Goal: Task Accomplishment & Management: Use online tool/utility

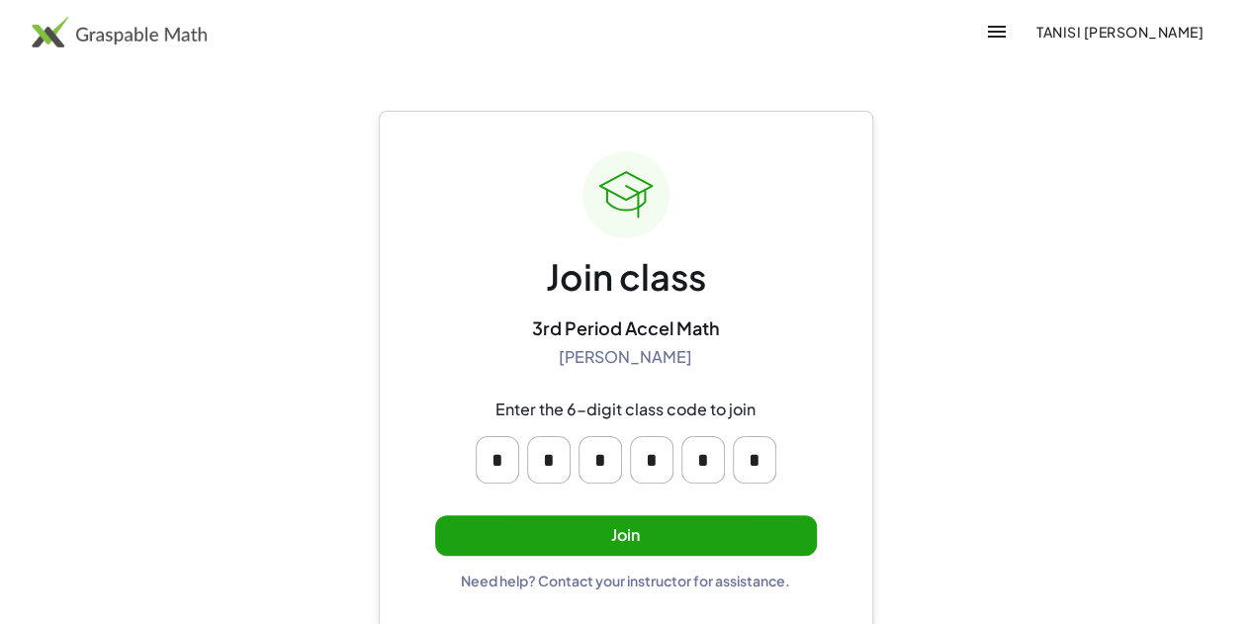
click at [504, 556] on div "Join class 3rd Period Accel Math [PERSON_NAME] Enter the 6-digit class code to …" at bounding box center [626, 370] width 382 height 438
click at [500, 535] on button "Join" at bounding box center [626, 535] width 382 height 41
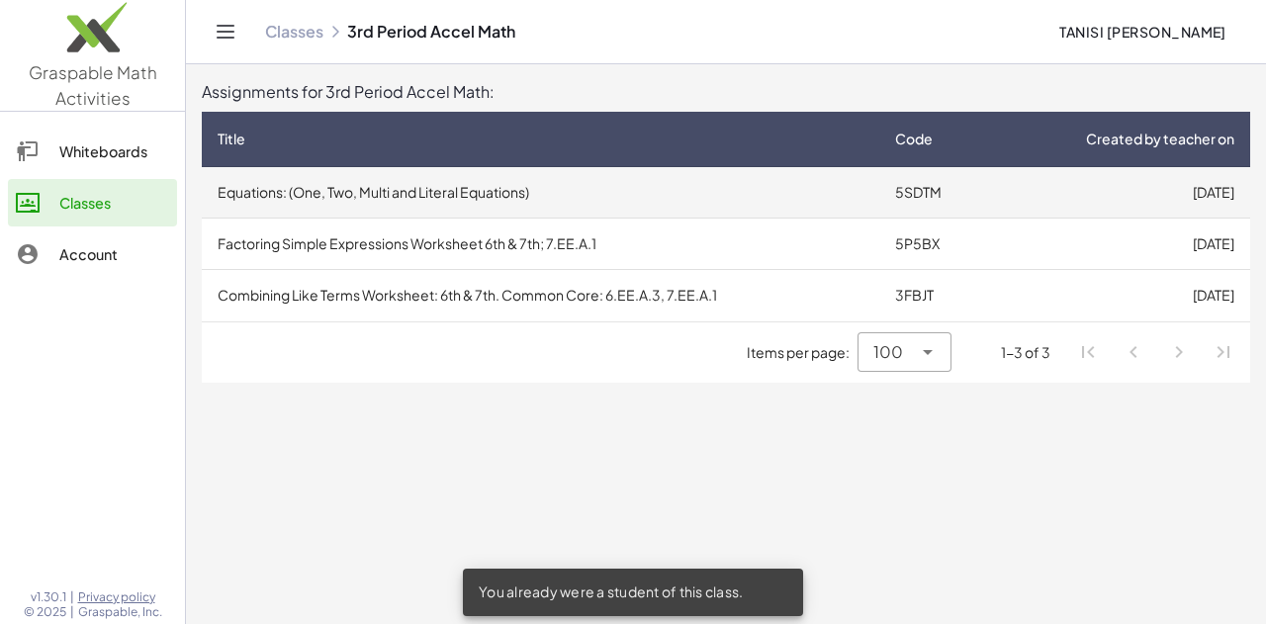
click at [775, 180] on td "Equations: (One, Two, Multi and Literal Equations)" at bounding box center [540, 192] width 677 height 51
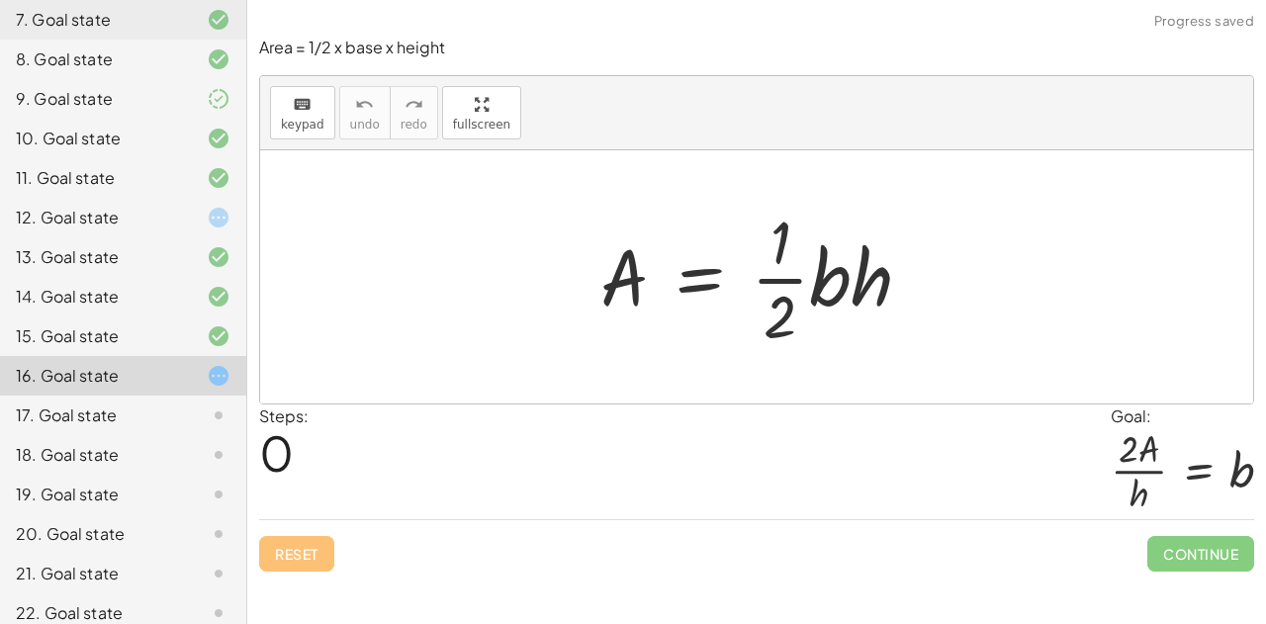
scroll to position [465, 0]
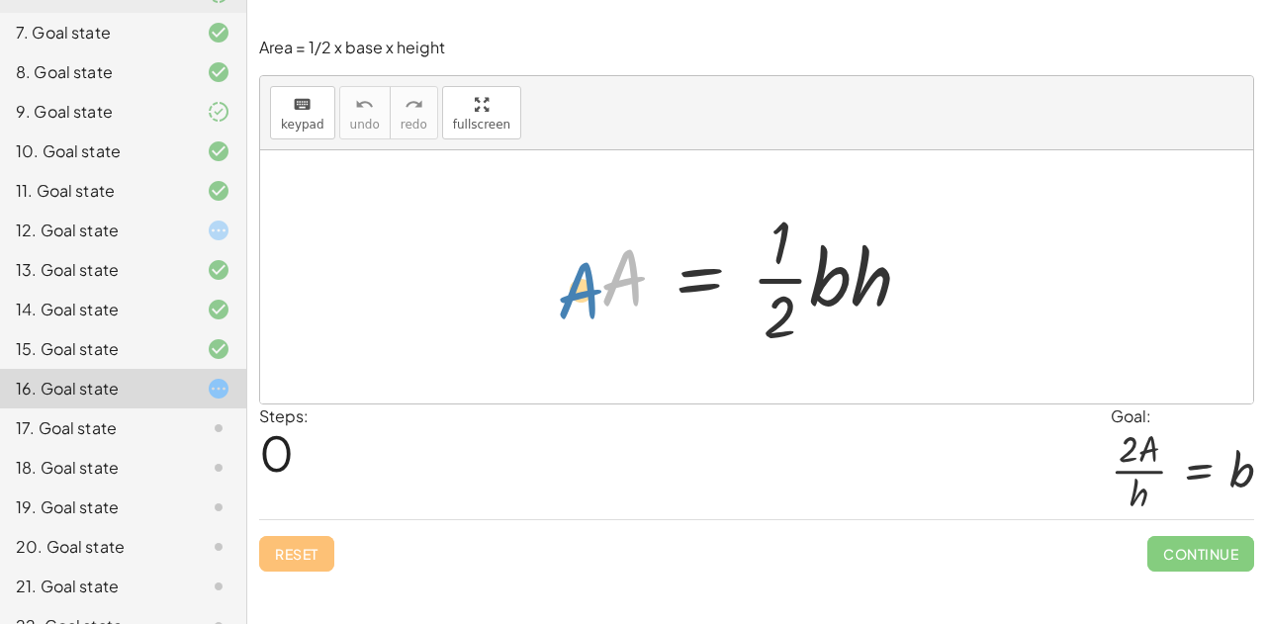
drag, startPoint x: 617, startPoint y: 288, endPoint x: 579, endPoint y: 302, distance: 40.0
click at [579, 302] on div "A A = · · 1 · 2 · b · h" at bounding box center [756, 277] width 372 height 162
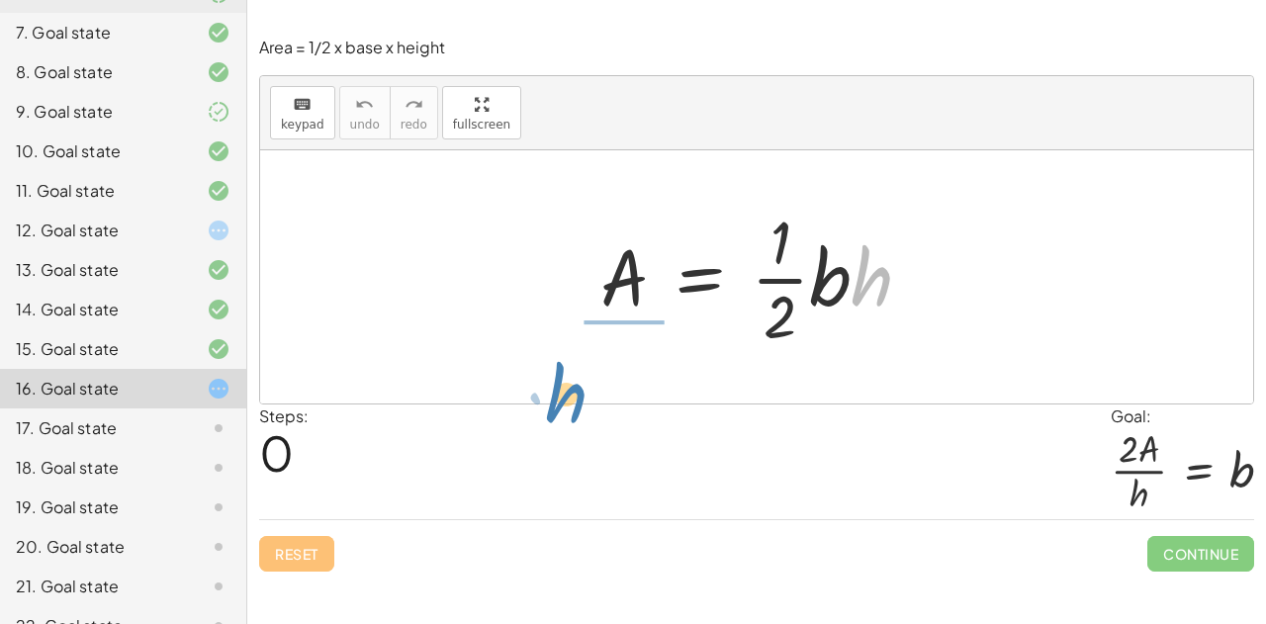
drag, startPoint x: 867, startPoint y: 280, endPoint x: 569, endPoint y: 396, distance: 319.6
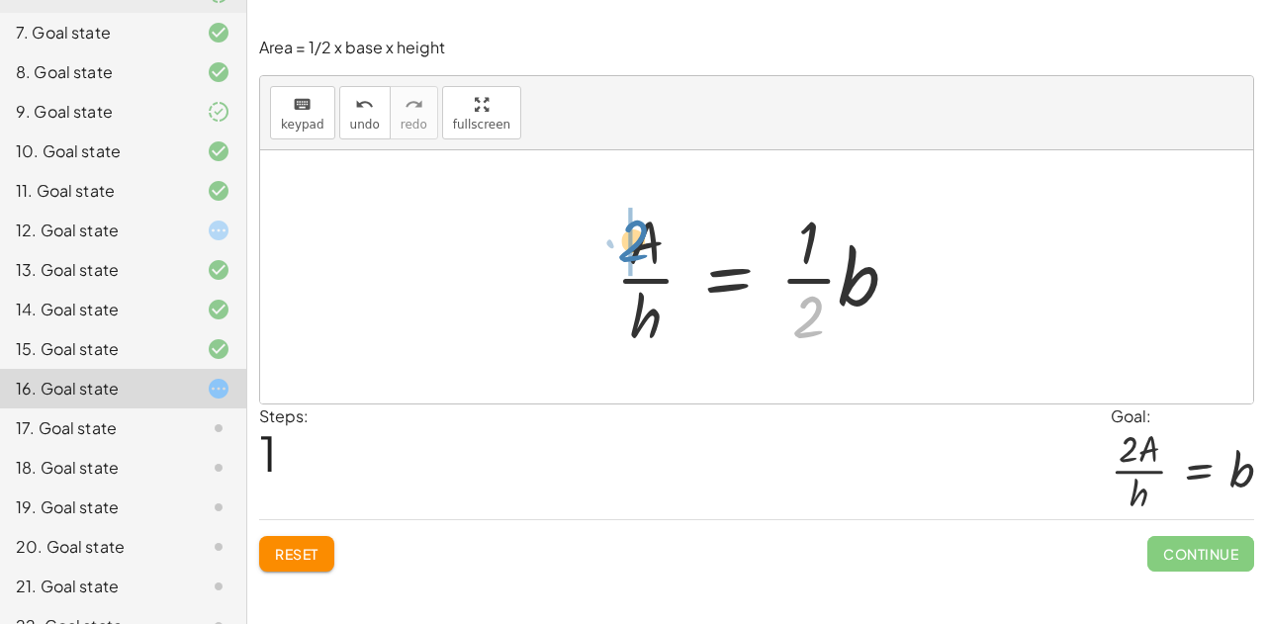
drag, startPoint x: 817, startPoint y: 314, endPoint x: 643, endPoint y: 238, distance: 189.9
click at [643, 238] on div at bounding box center [764, 277] width 318 height 152
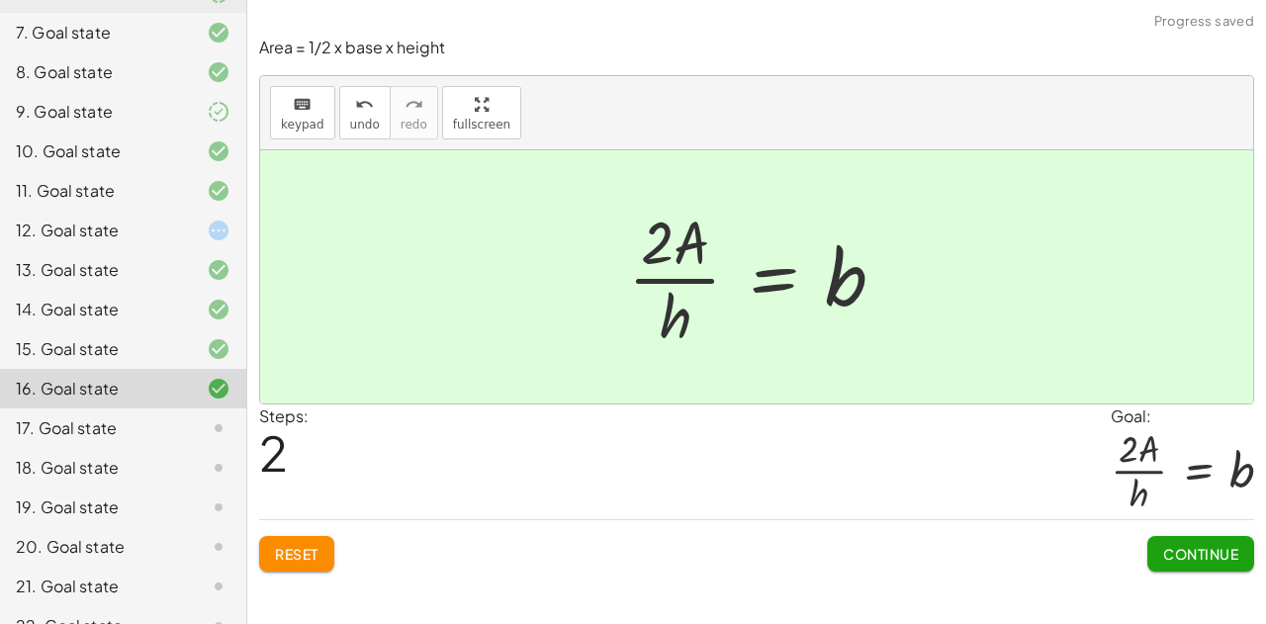
click at [1161, 541] on button "Continue" at bounding box center [1200, 554] width 107 height 36
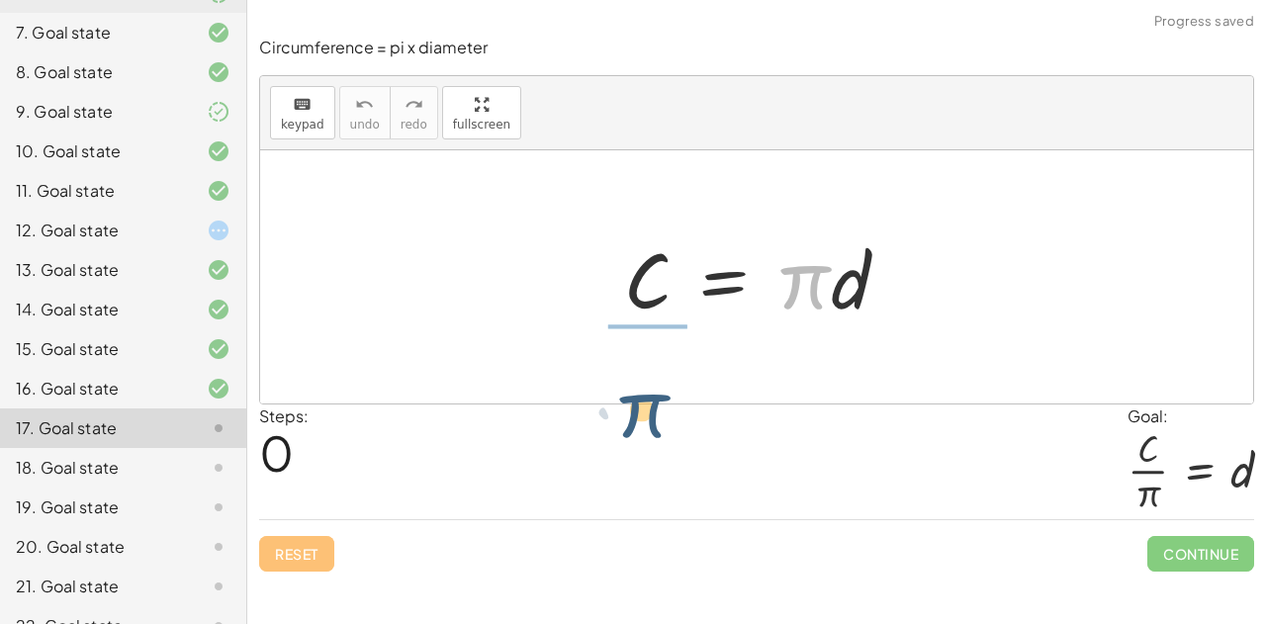
drag, startPoint x: 805, startPoint y: 278, endPoint x: 625, endPoint y: 409, distance: 222.9
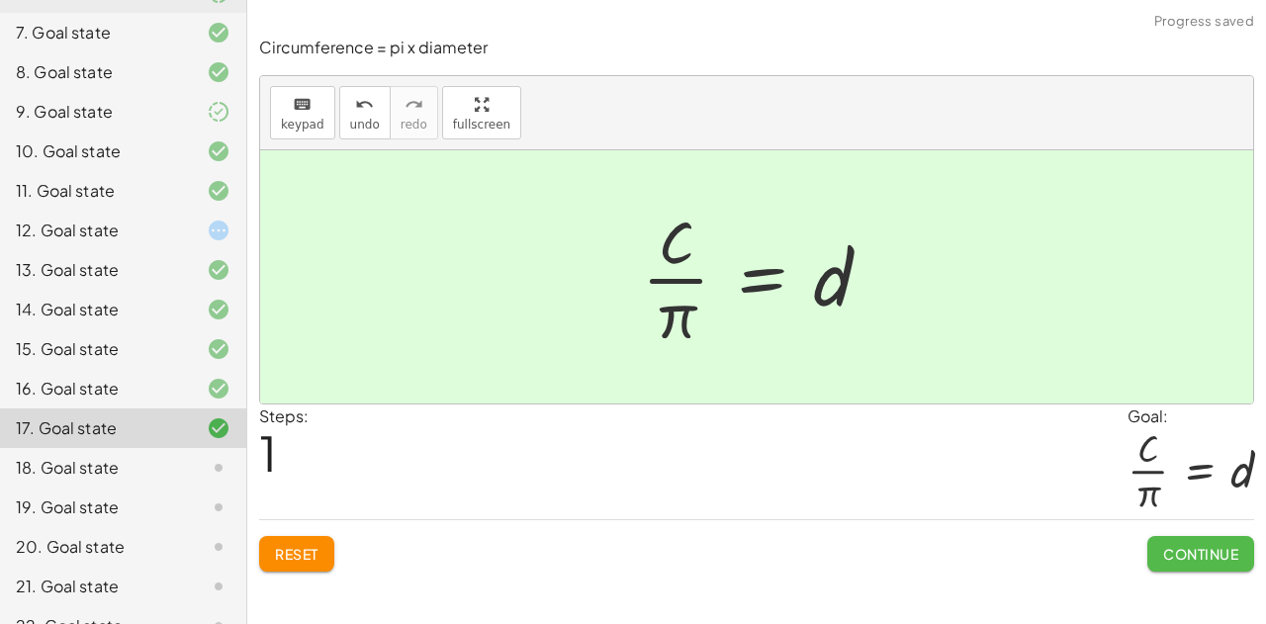
click at [1171, 551] on span "Continue" at bounding box center [1200, 554] width 75 height 18
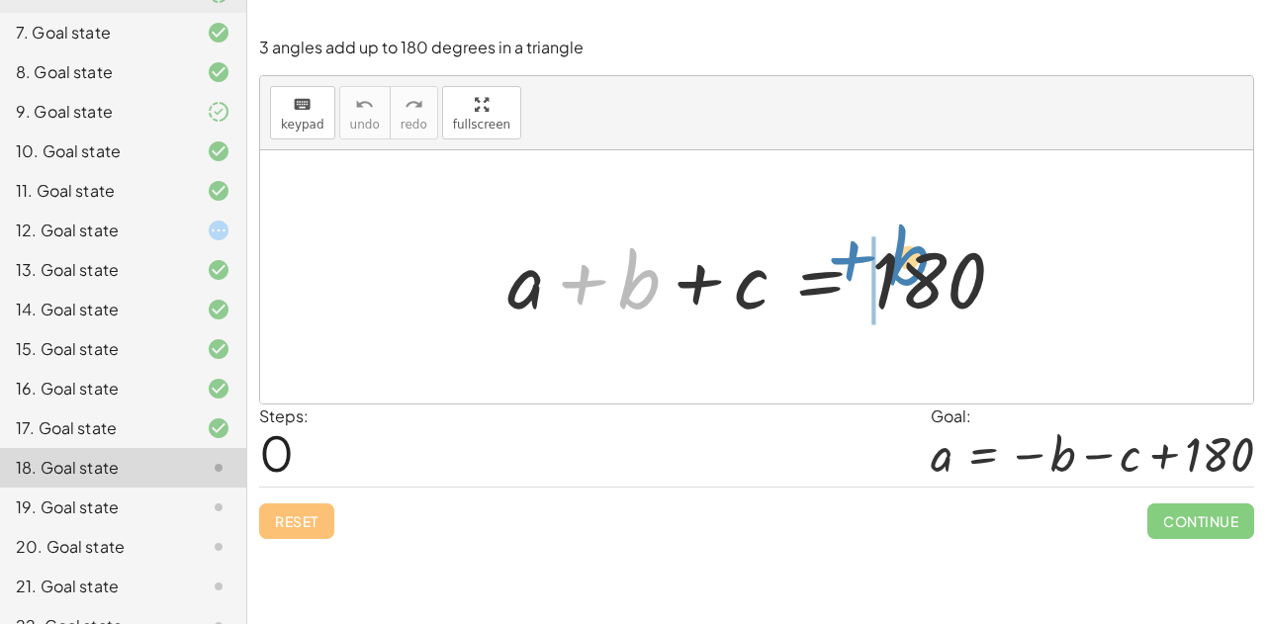
drag, startPoint x: 642, startPoint y: 282, endPoint x: 888, endPoint y: 262, distance: 247.0
click at [888, 262] on div at bounding box center [763, 277] width 533 height 102
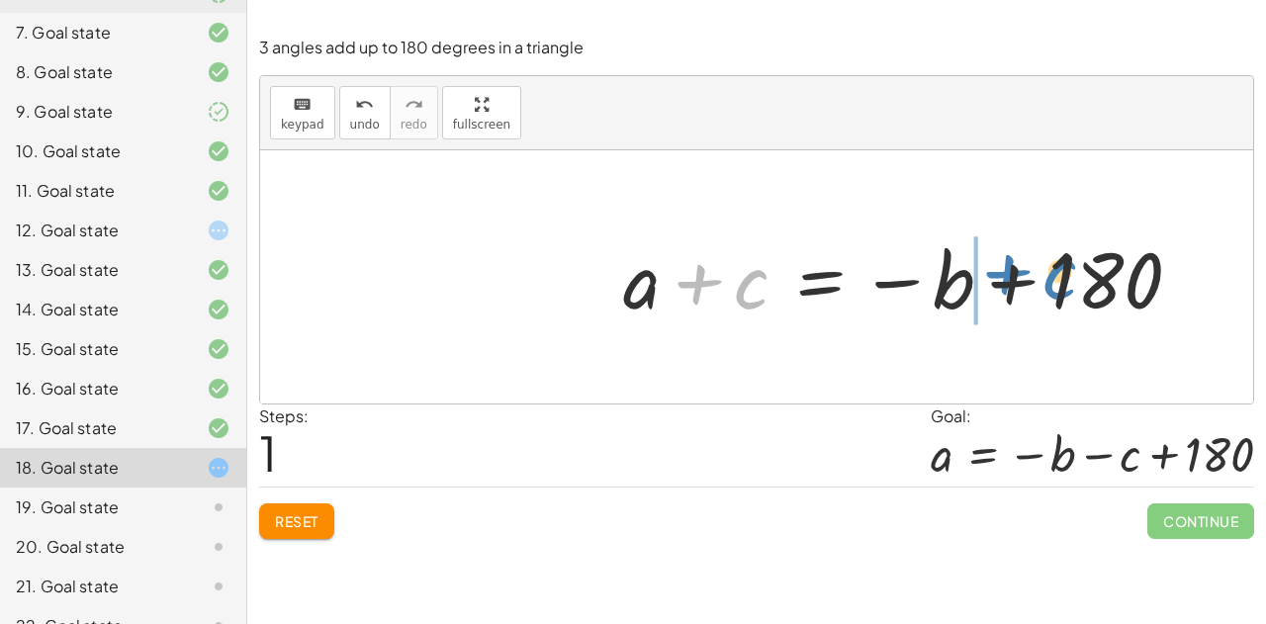
drag, startPoint x: 715, startPoint y: 283, endPoint x: 1023, endPoint y: 273, distance: 308.6
click at [1023, 273] on div at bounding box center [909, 277] width 593 height 102
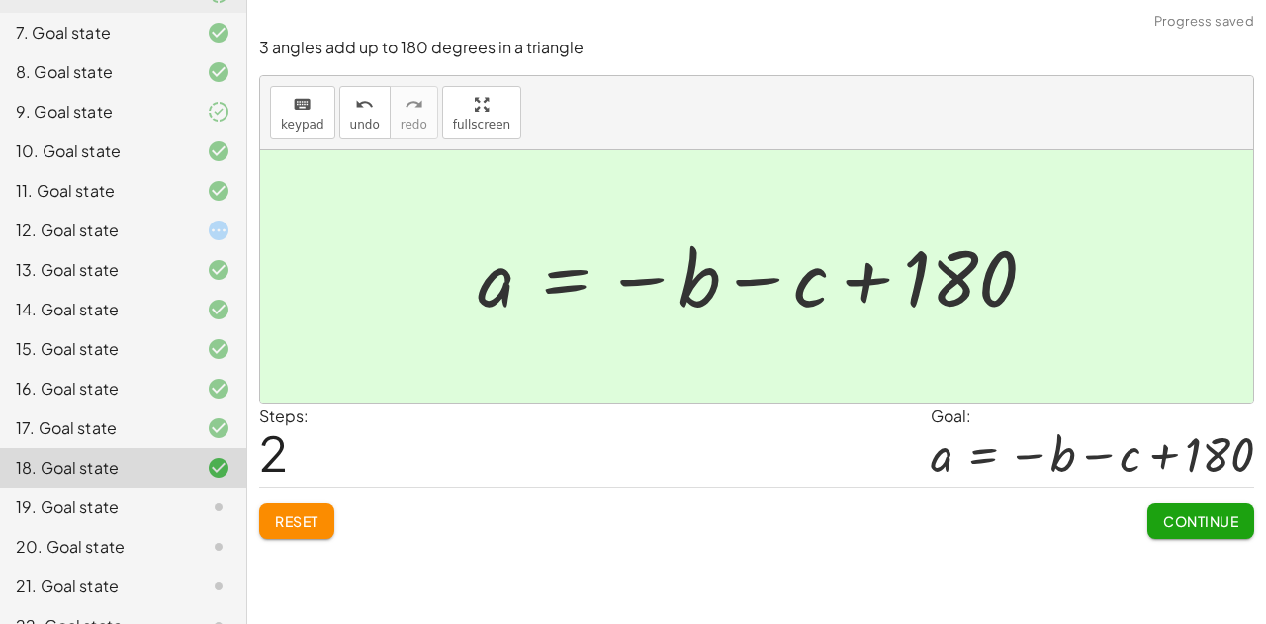
click at [1182, 524] on span "Continue" at bounding box center [1200, 521] width 75 height 18
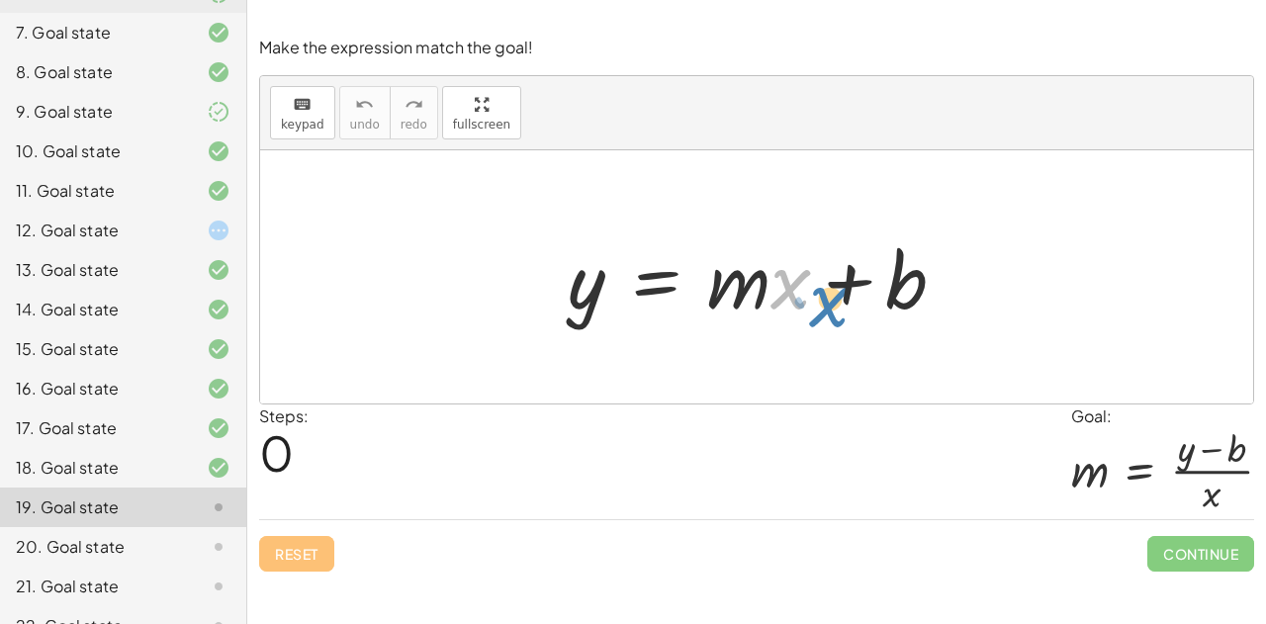
drag, startPoint x: 790, startPoint y: 300, endPoint x: 807, endPoint y: 306, distance: 18.2
click at [807, 306] on div at bounding box center [764, 277] width 413 height 102
drag, startPoint x: 574, startPoint y: 313, endPoint x: 849, endPoint y: 302, distance: 275.1
click at [849, 302] on div at bounding box center [764, 277] width 413 height 102
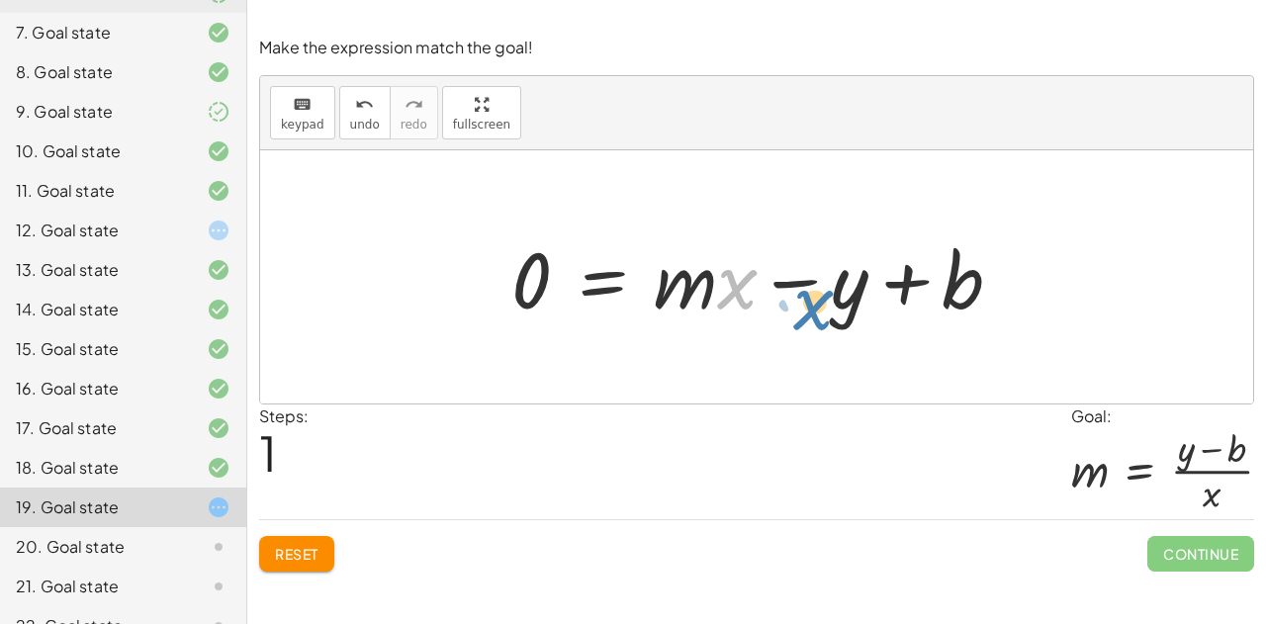
drag, startPoint x: 738, startPoint y: 284, endPoint x: 762, endPoint y: 277, distance: 25.7
click at [762, 277] on div at bounding box center [764, 277] width 526 height 102
click at [295, 547] on span "Reset" at bounding box center [297, 554] width 44 height 18
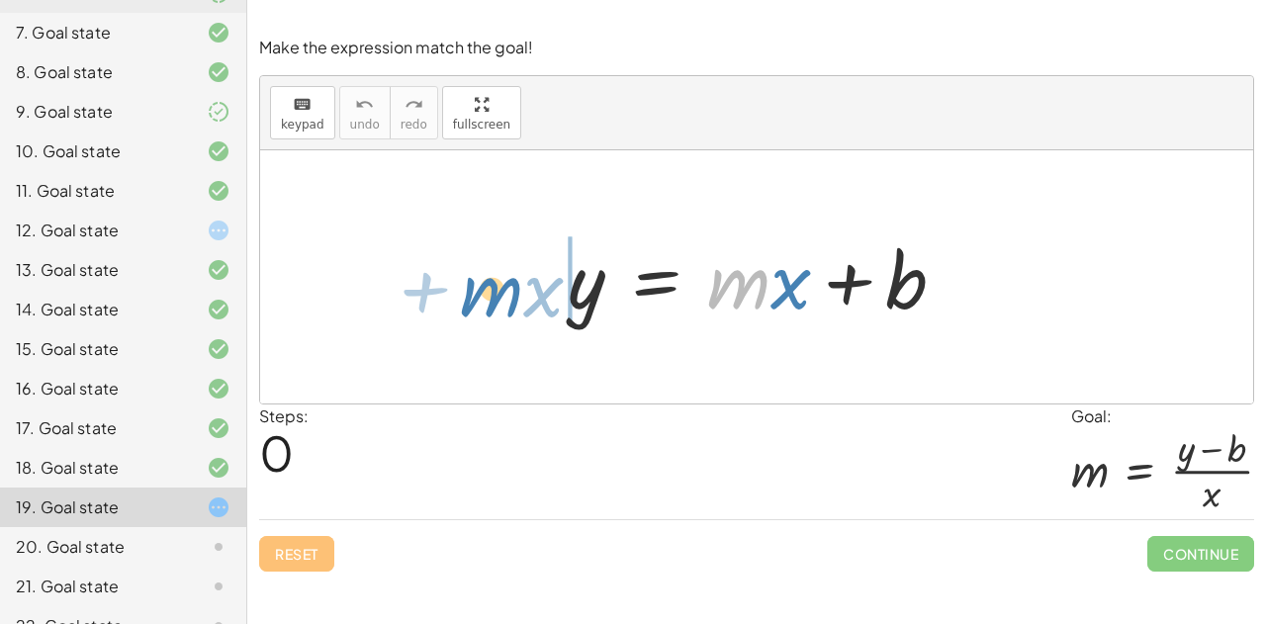
drag, startPoint x: 734, startPoint y: 286, endPoint x: 485, endPoint y: 292, distance: 248.2
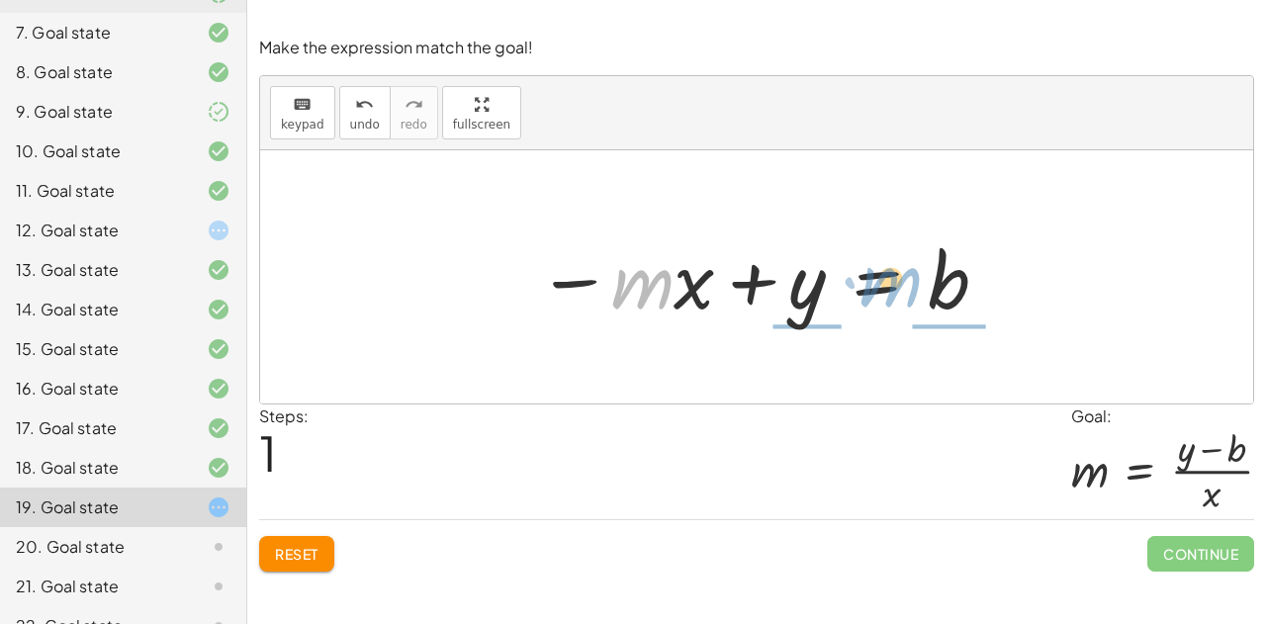
drag, startPoint x: 618, startPoint y: 274, endPoint x: 886, endPoint y: 263, distance: 268.2
click at [886, 263] on div at bounding box center [764, 277] width 474 height 102
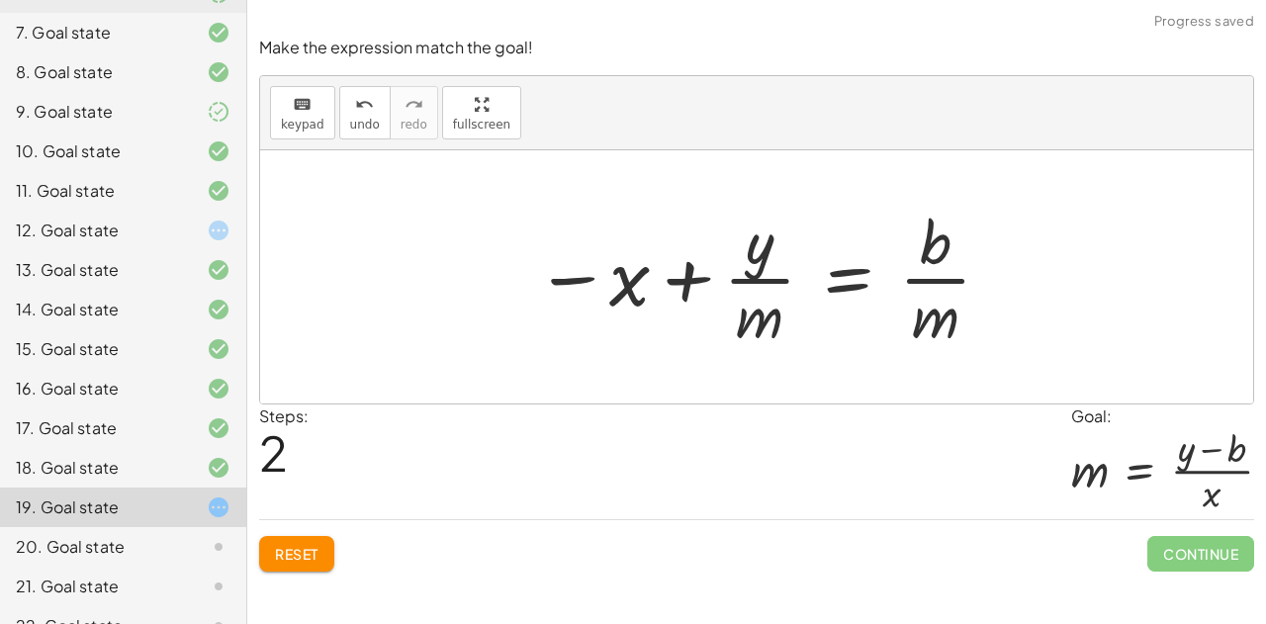
click at [281, 567] on button "Reset" at bounding box center [296, 554] width 75 height 36
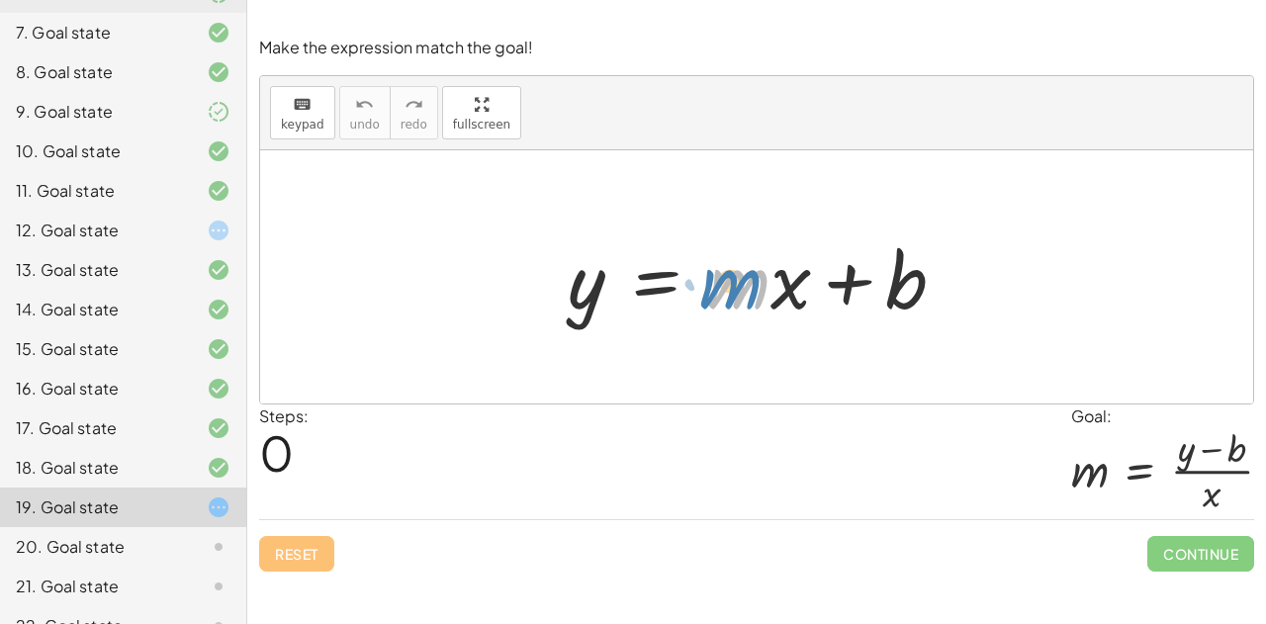
click at [733, 286] on div at bounding box center [764, 277] width 413 height 102
drag, startPoint x: 794, startPoint y: 292, endPoint x: 767, endPoint y: 287, distance: 27.1
click at [767, 287] on div at bounding box center [764, 277] width 413 height 102
drag, startPoint x: 794, startPoint y: 288, endPoint x: 893, endPoint y: 309, distance: 101.2
click at [893, 309] on div at bounding box center [764, 277] width 413 height 102
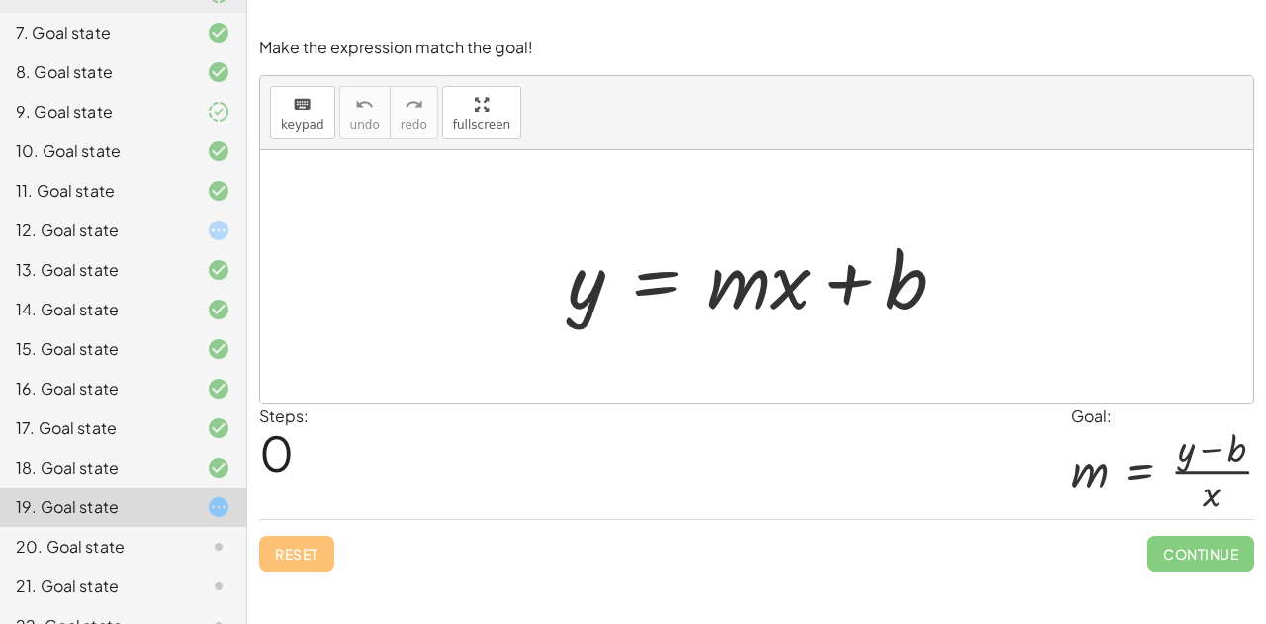
drag, startPoint x: 573, startPoint y: 303, endPoint x: 832, endPoint y: 296, distance: 259.1
drag, startPoint x: 832, startPoint y: 296, endPoint x: 591, endPoint y: 304, distance: 241.4
click at [591, 304] on div at bounding box center [764, 277] width 413 height 102
drag, startPoint x: 591, startPoint y: 304, endPoint x: 843, endPoint y: 284, distance: 252.9
click at [843, 284] on div at bounding box center [764, 277] width 413 height 102
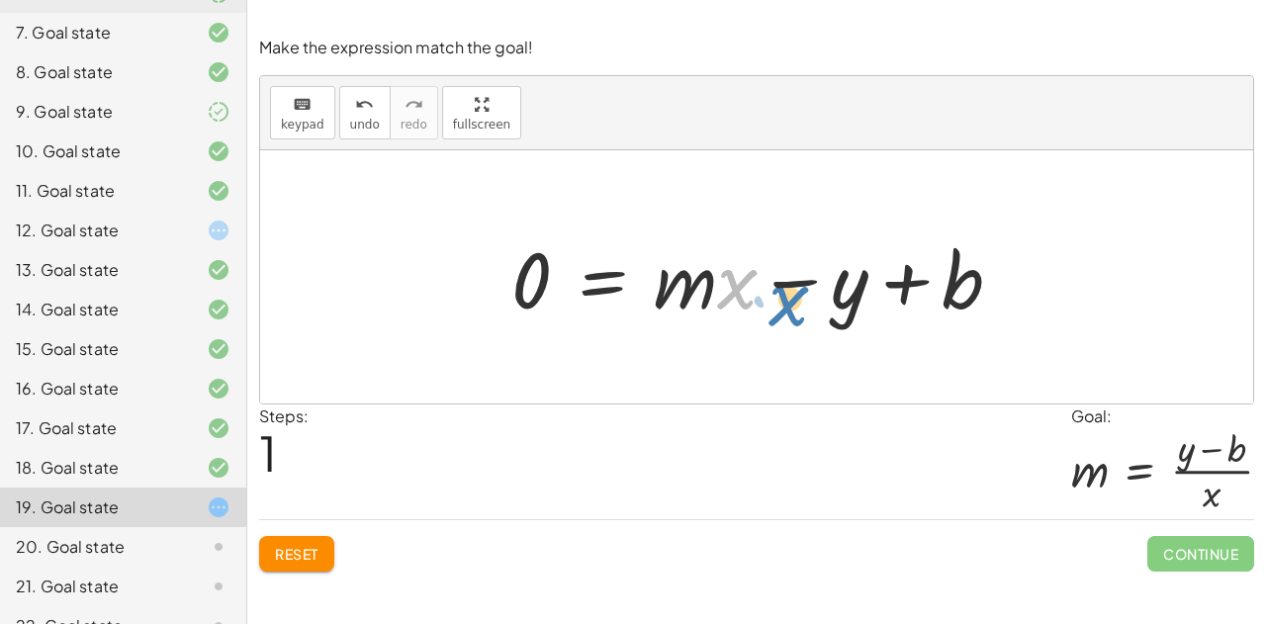
drag, startPoint x: 732, startPoint y: 289, endPoint x: 768, endPoint y: 304, distance: 39.5
click at [768, 304] on div at bounding box center [764, 277] width 526 height 102
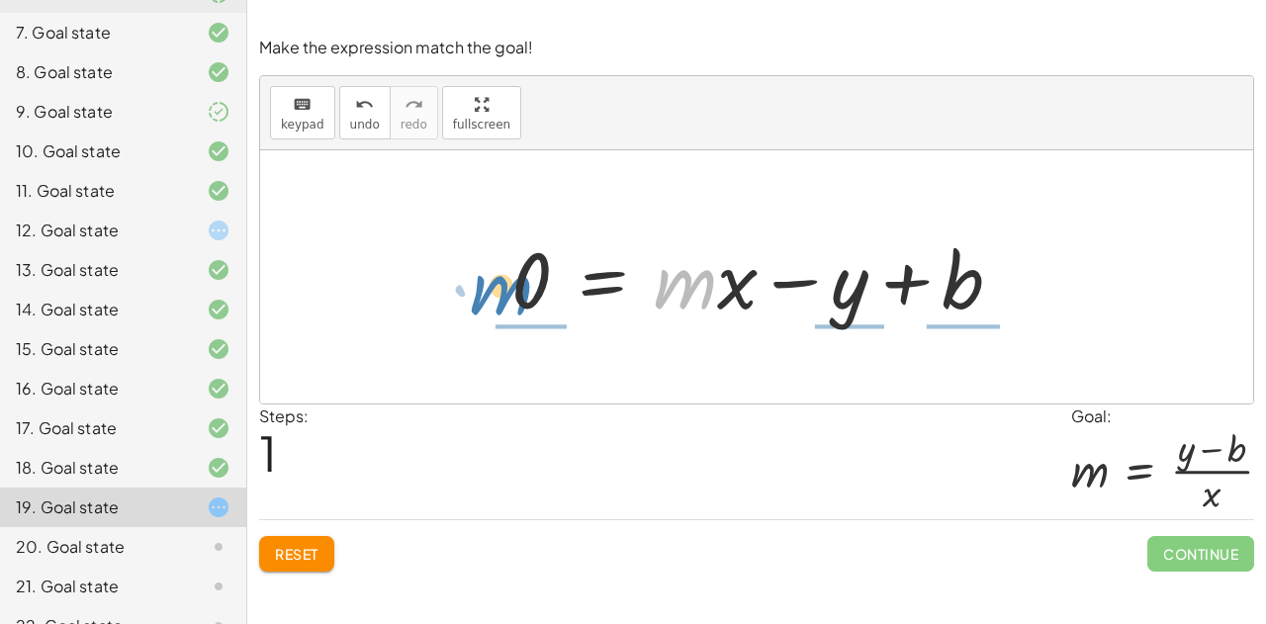
drag, startPoint x: 668, startPoint y: 281, endPoint x: 484, endPoint y: 286, distance: 184.0
click at [484, 286] on div "y = + · m · x + b · m y = + · m · x + b 0 −" at bounding box center [756, 277] width 551 height 112
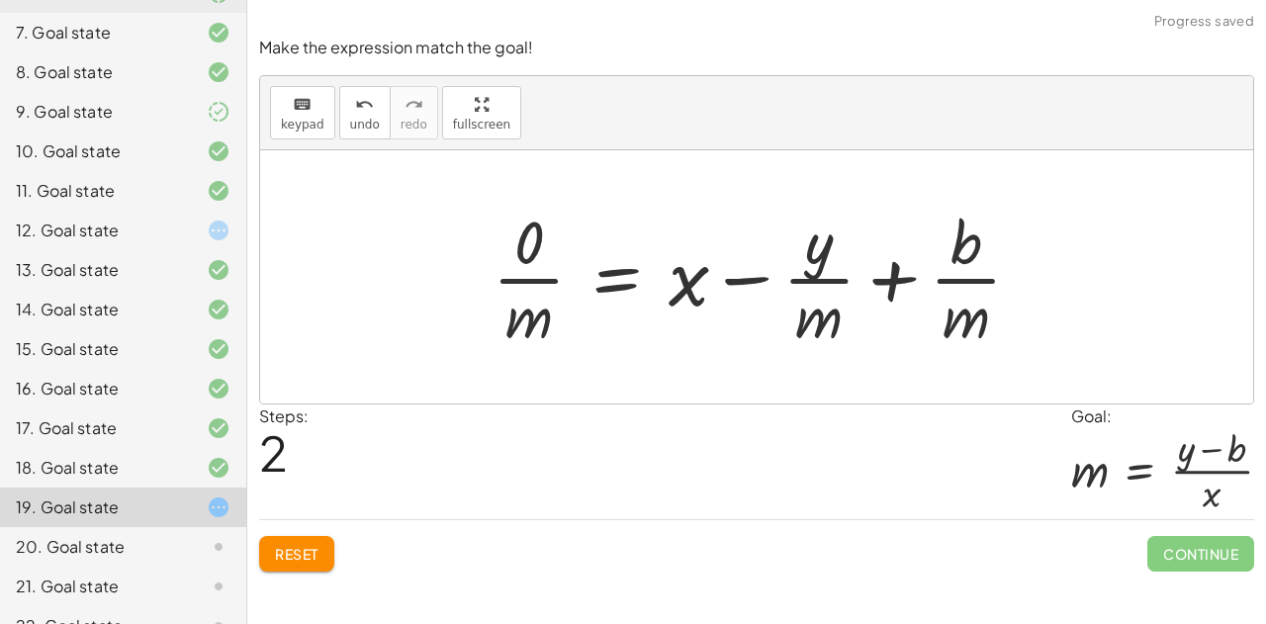
click at [283, 551] on span "Reset" at bounding box center [297, 554] width 44 height 18
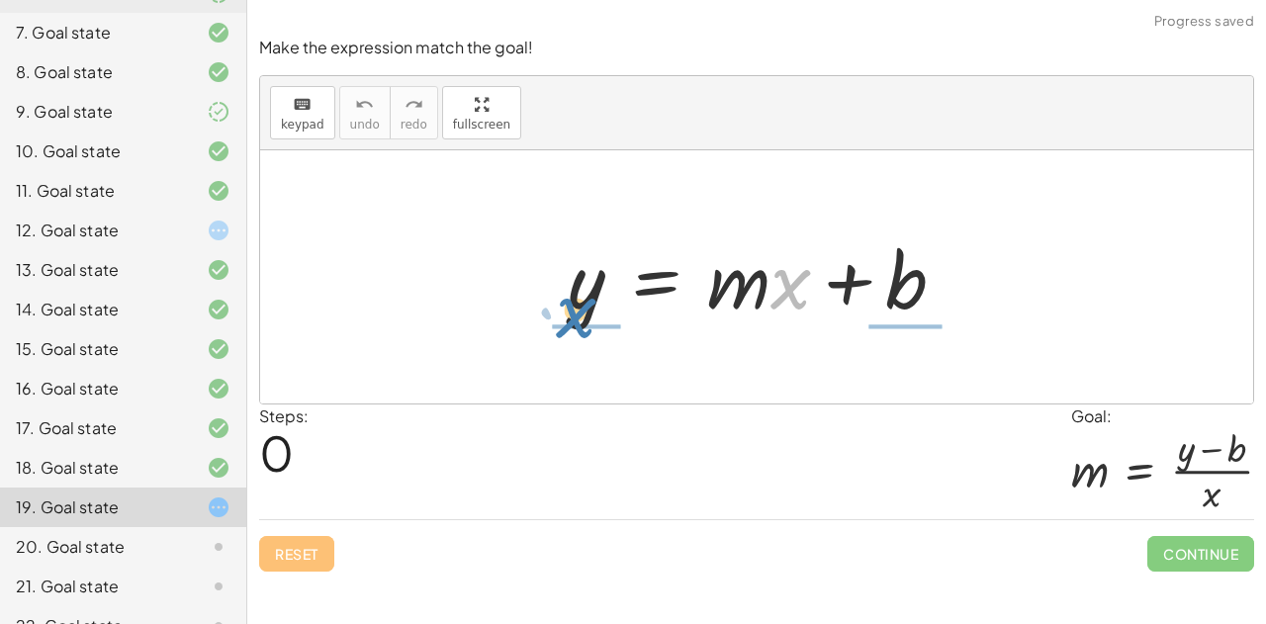
drag, startPoint x: 791, startPoint y: 292, endPoint x: 575, endPoint y: 326, distance: 218.3
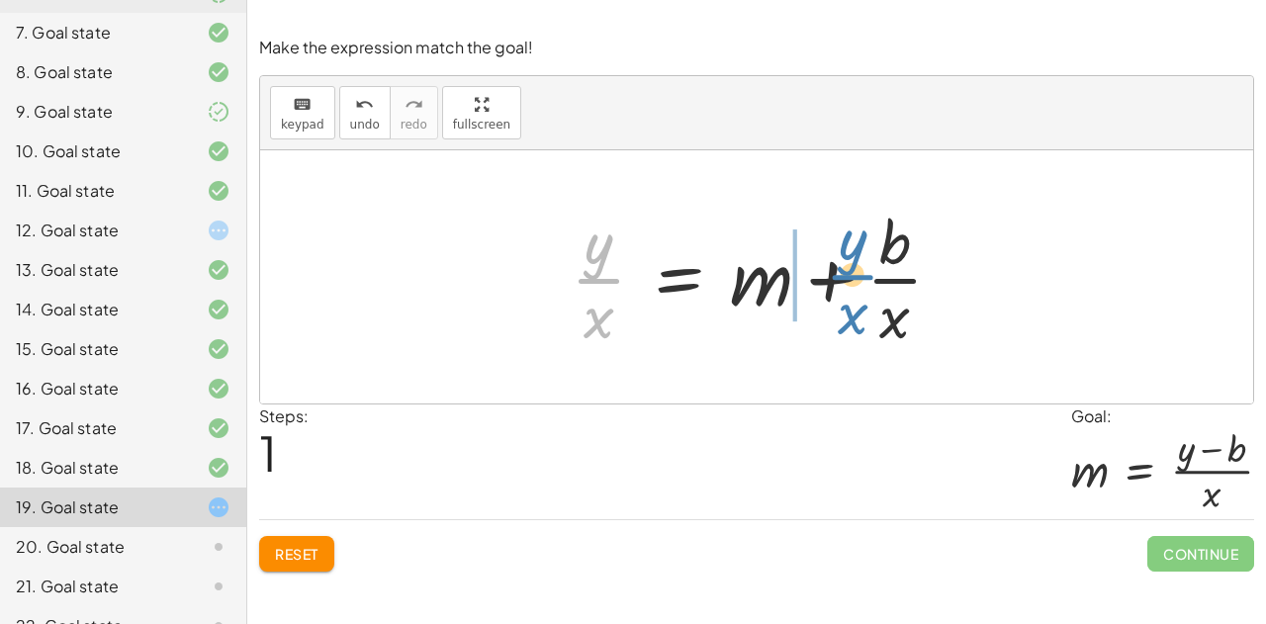
drag, startPoint x: 589, startPoint y: 279, endPoint x: 844, endPoint y: 274, distance: 255.1
click at [844, 274] on div at bounding box center [764, 277] width 407 height 152
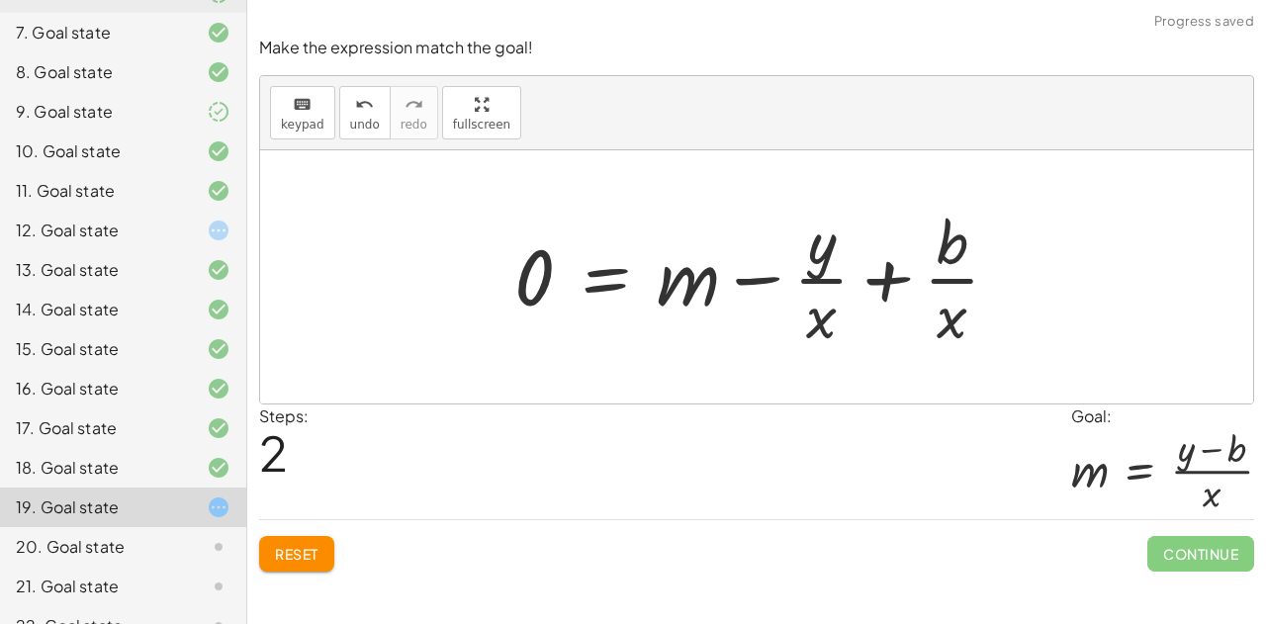
click at [288, 551] on span "Reset" at bounding box center [297, 554] width 44 height 18
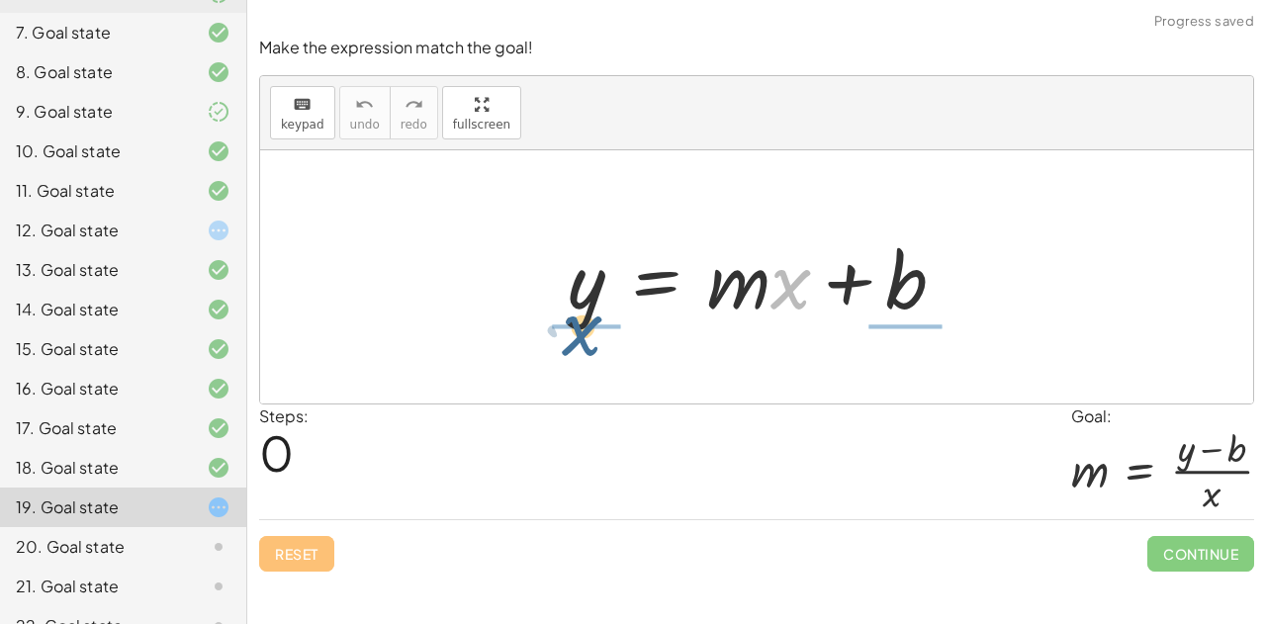
drag, startPoint x: 794, startPoint y: 298, endPoint x: 579, endPoint y: 355, distance: 222.1
click at [579, 355] on div "· x y = + · m · x + b" at bounding box center [756, 276] width 993 height 253
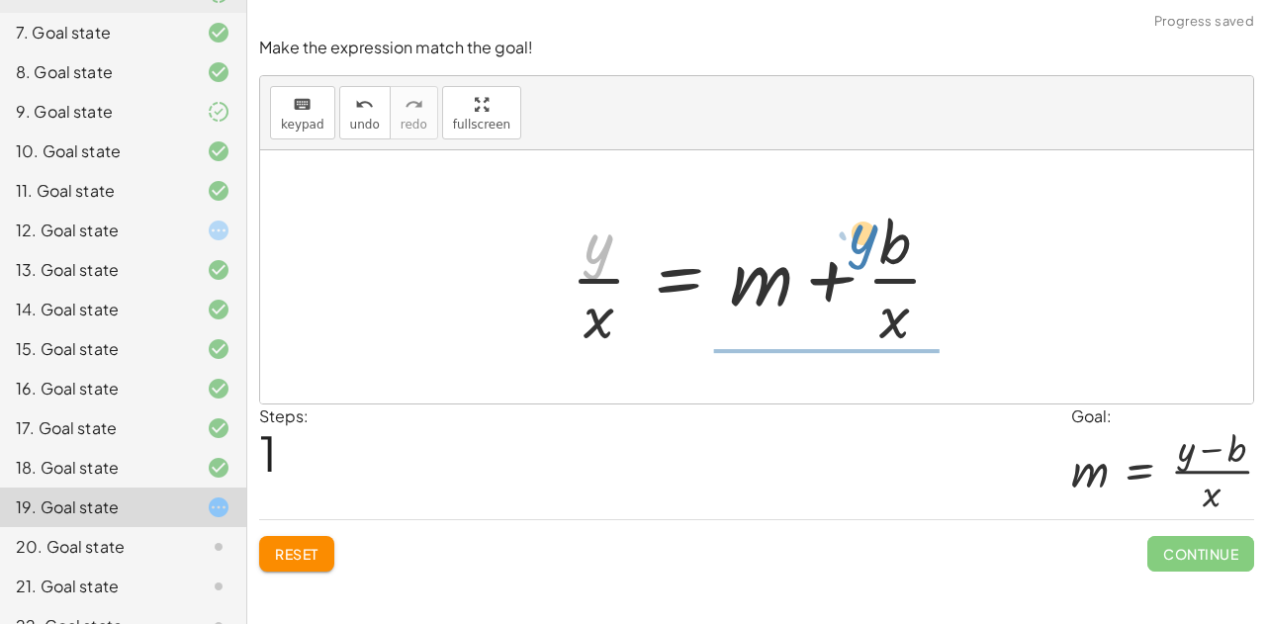
drag, startPoint x: 595, startPoint y: 246, endPoint x: 860, endPoint y: 234, distance: 265.2
click at [860, 234] on div at bounding box center [764, 277] width 407 height 152
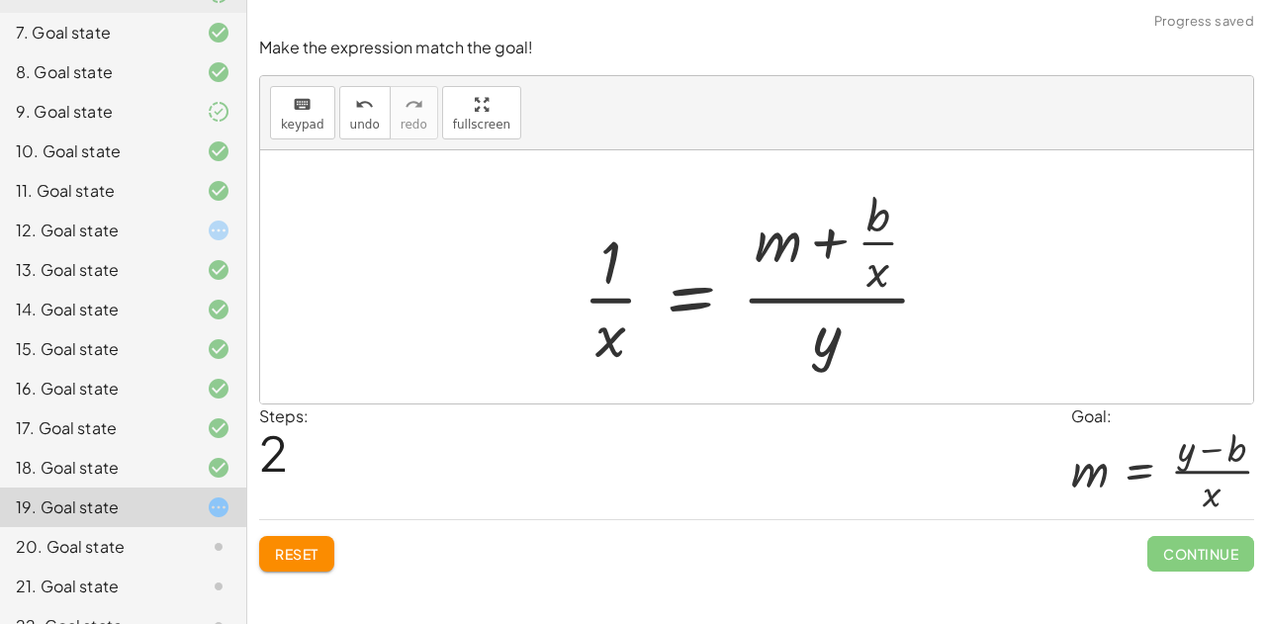
click at [298, 553] on span "Reset" at bounding box center [297, 554] width 44 height 18
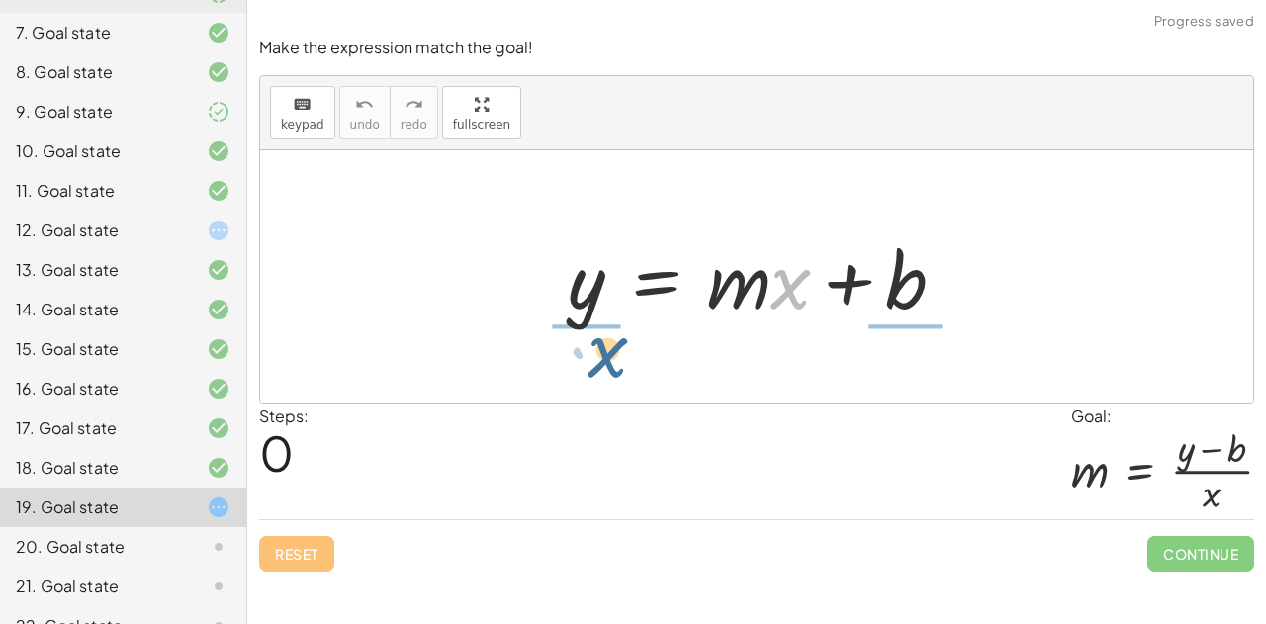
drag, startPoint x: 782, startPoint y: 299, endPoint x: 559, endPoint y: 386, distance: 239.8
click at [559, 386] on div "· x y = + · m · x + b" at bounding box center [756, 276] width 993 height 253
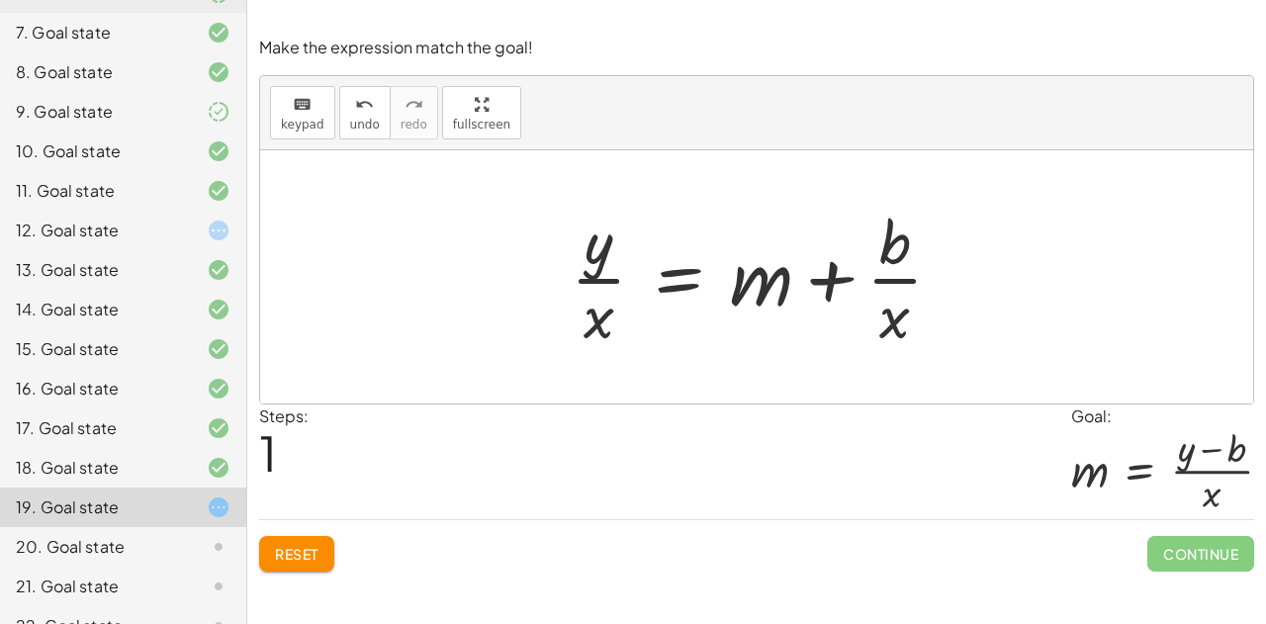
drag, startPoint x: 595, startPoint y: 255, endPoint x: 834, endPoint y: 241, distance: 239.7
drag, startPoint x: 834, startPoint y: 241, endPoint x: 575, endPoint y: 273, distance: 261.0
click at [575, 273] on div at bounding box center [764, 277] width 407 height 152
drag, startPoint x: 595, startPoint y: 248, endPoint x: 668, endPoint y: 238, distance: 73.8
drag, startPoint x: 668, startPoint y: 238, endPoint x: 572, endPoint y: 259, distance: 98.1
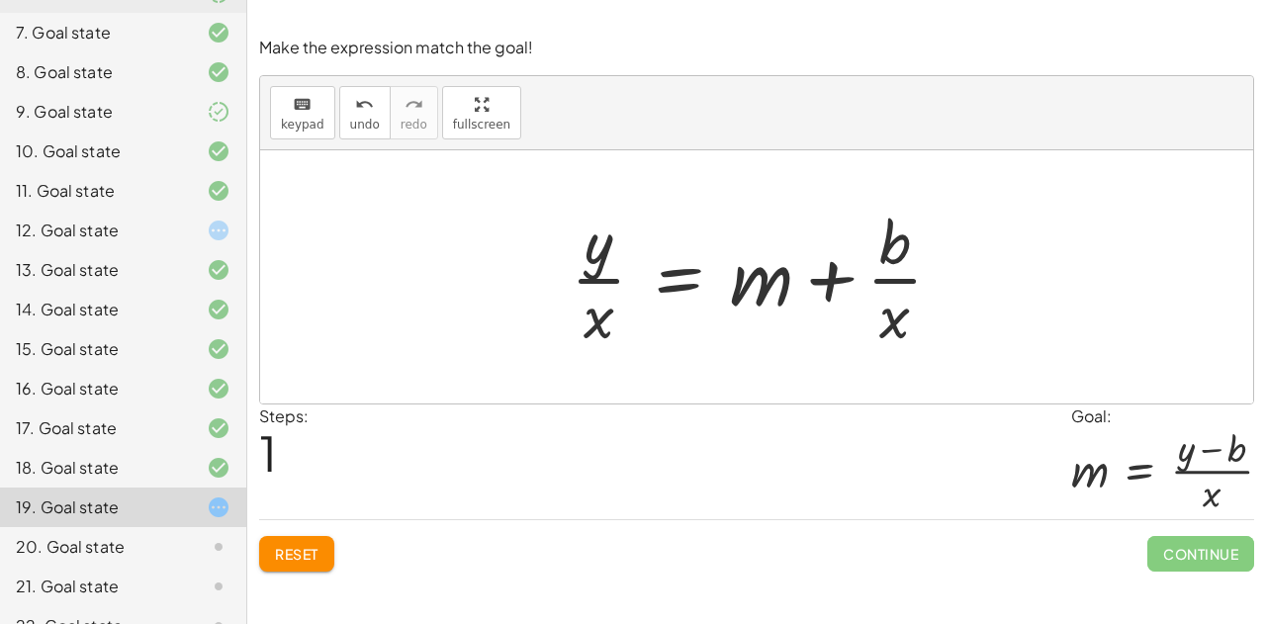
click at [572, 259] on div at bounding box center [764, 277] width 407 height 152
drag, startPoint x: 591, startPoint y: 254, endPoint x: 602, endPoint y: 252, distance: 11.1
click at [602, 252] on div at bounding box center [764, 277] width 407 height 152
drag, startPoint x: 755, startPoint y: 286, endPoint x: 485, endPoint y: 280, distance: 270.0
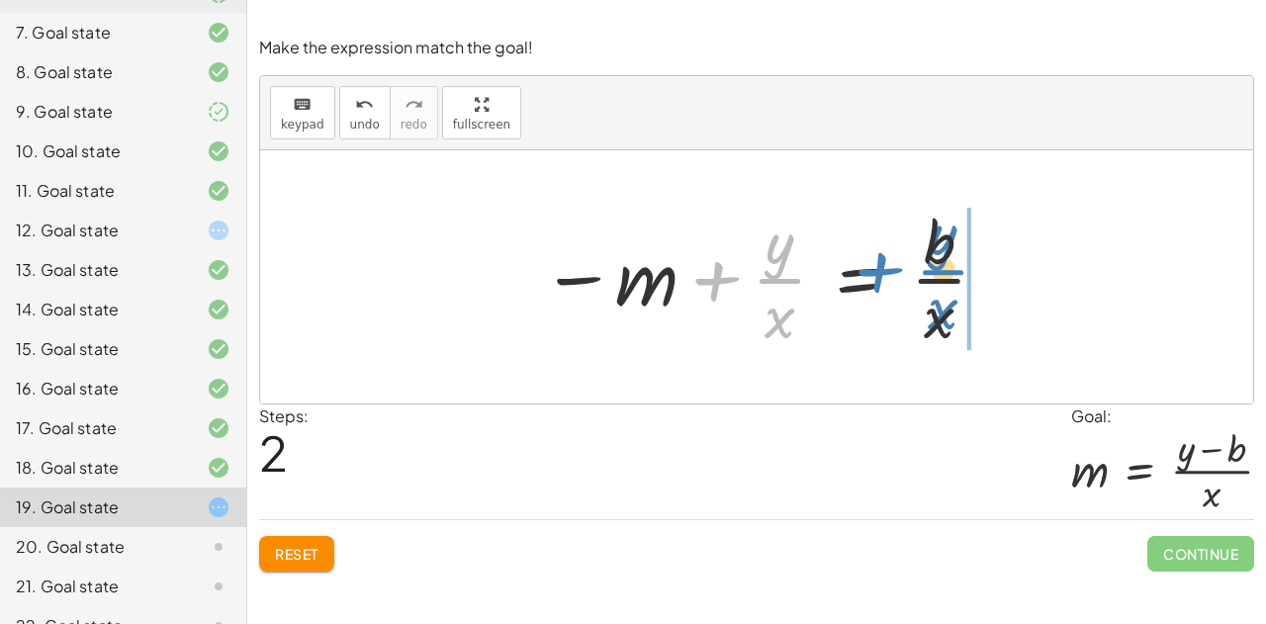
drag, startPoint x: 779, startPoint y: 266, endPoint x: 943, endPoint y: 257, distance: 164.4
click at [943, 257] on div at bounding box center [765, 277] width 468 height 152
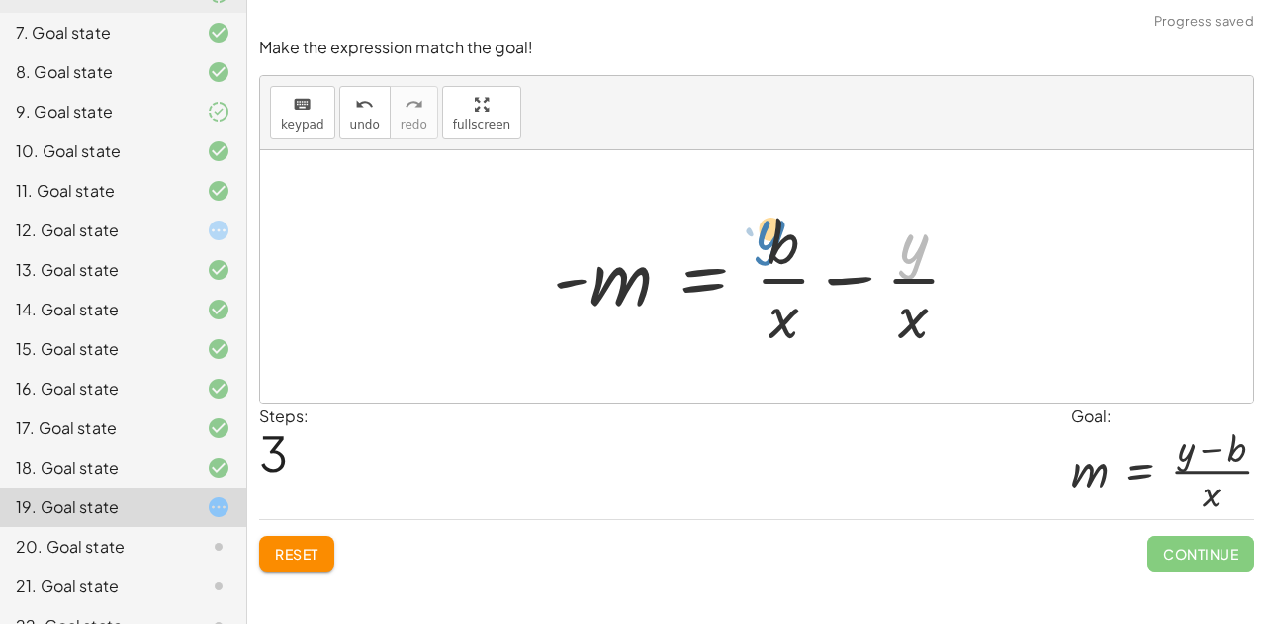
drag, startPoint x: 908, startPoint y: 250, endPoint x: 762, endPoint y: 238, distance: 145.8
click at [762, 238] on div at bounding box center [764, 277] width 443 height 152
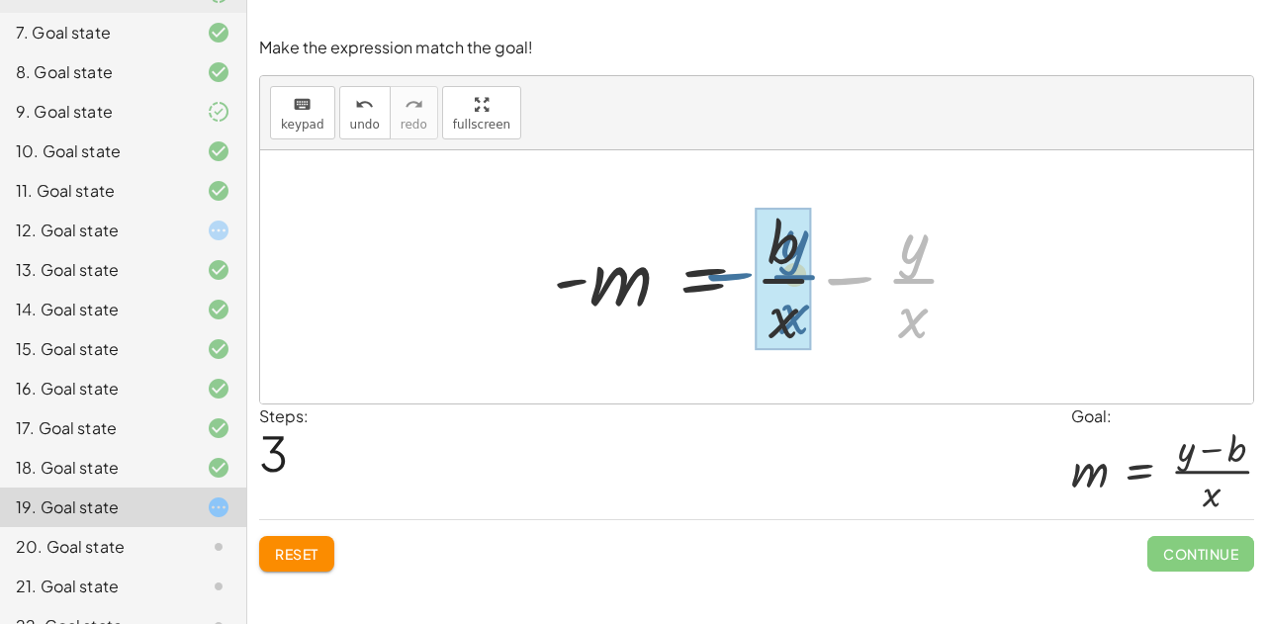
drag, startPoint x: 915, startPoint y: 282, endPoint x: 797, endPoint y: 278, distance: 117.7
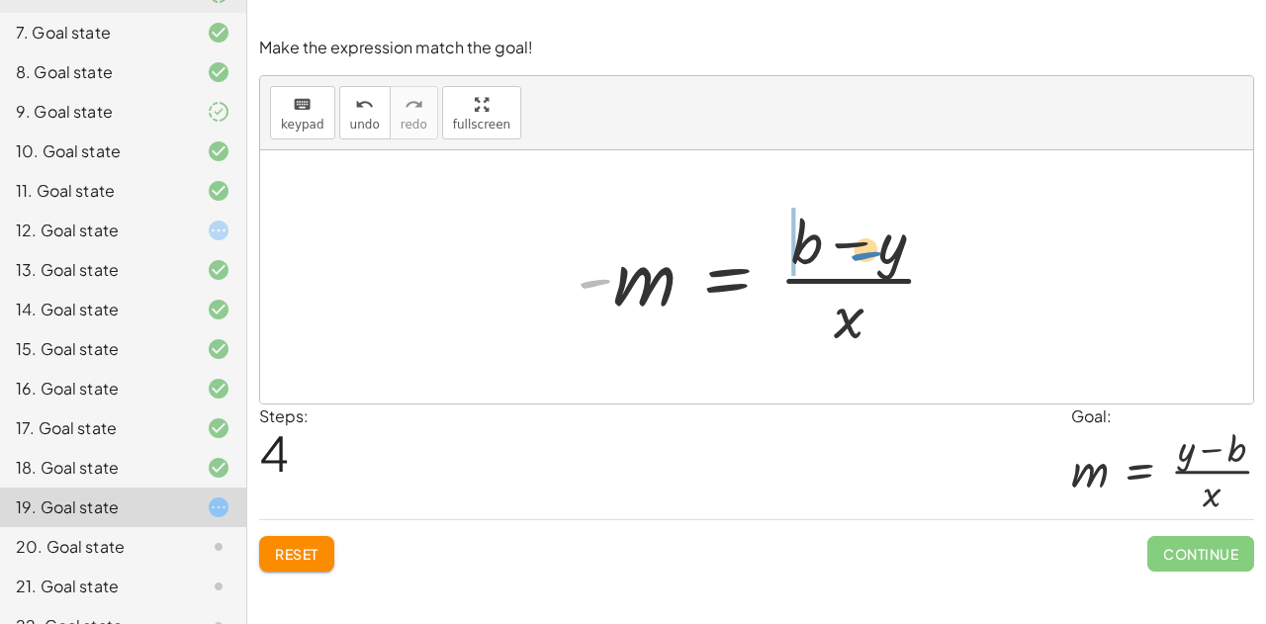
drag, startPoint x: 590, startPoint y: 281, endPoint x: 862, endPoint y: 253, distance: 273.3
click at [862, 253] on div at bounding box center [765, 277] width 396 height 152
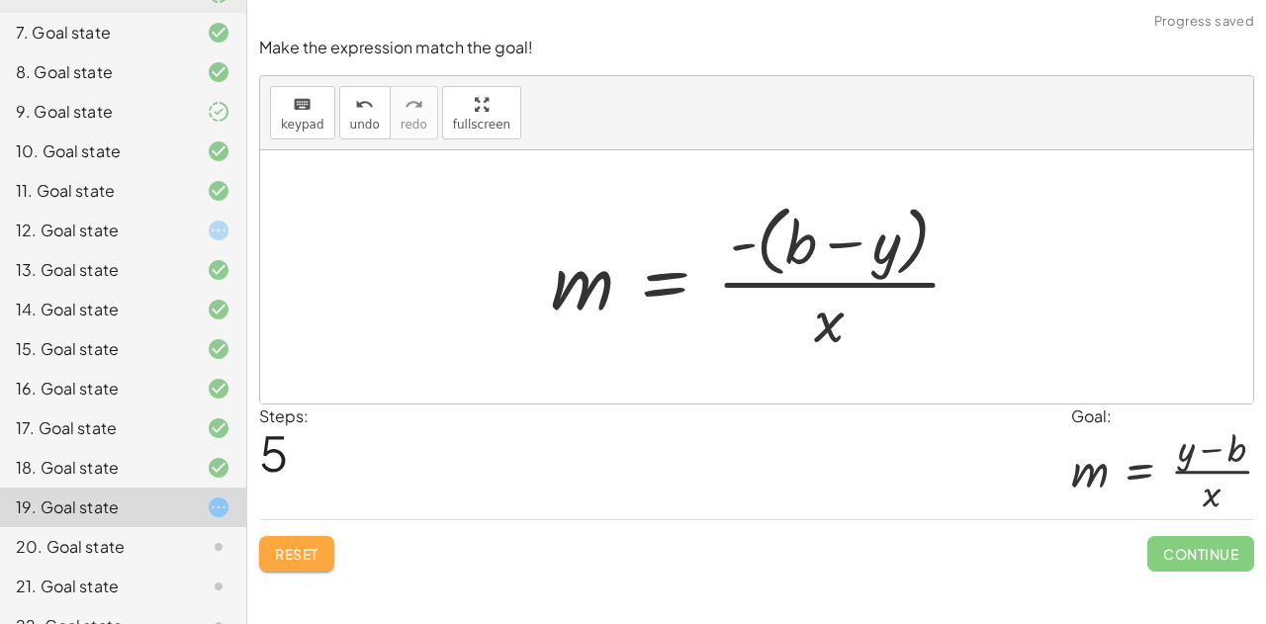
click at [314, 545] on span "Reset" at bounding box center [297, 554] width 44 height 18
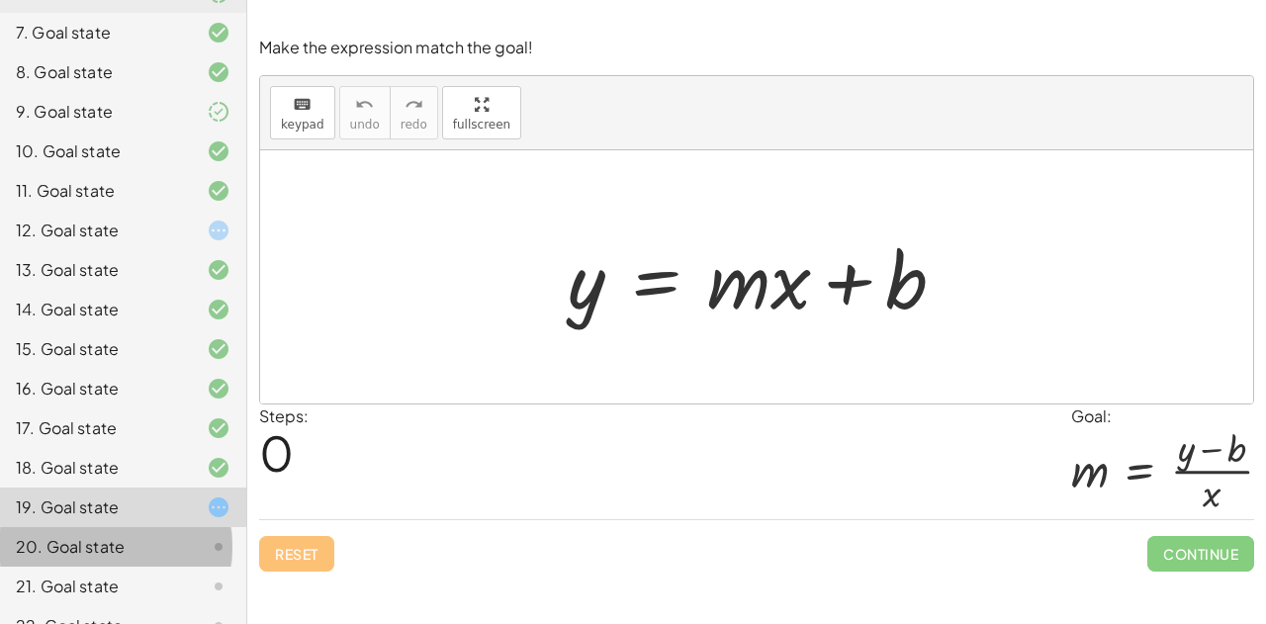
click at [59, 535] on div "20. Goal state" at bounding box center [95, 547] width 159 height 24
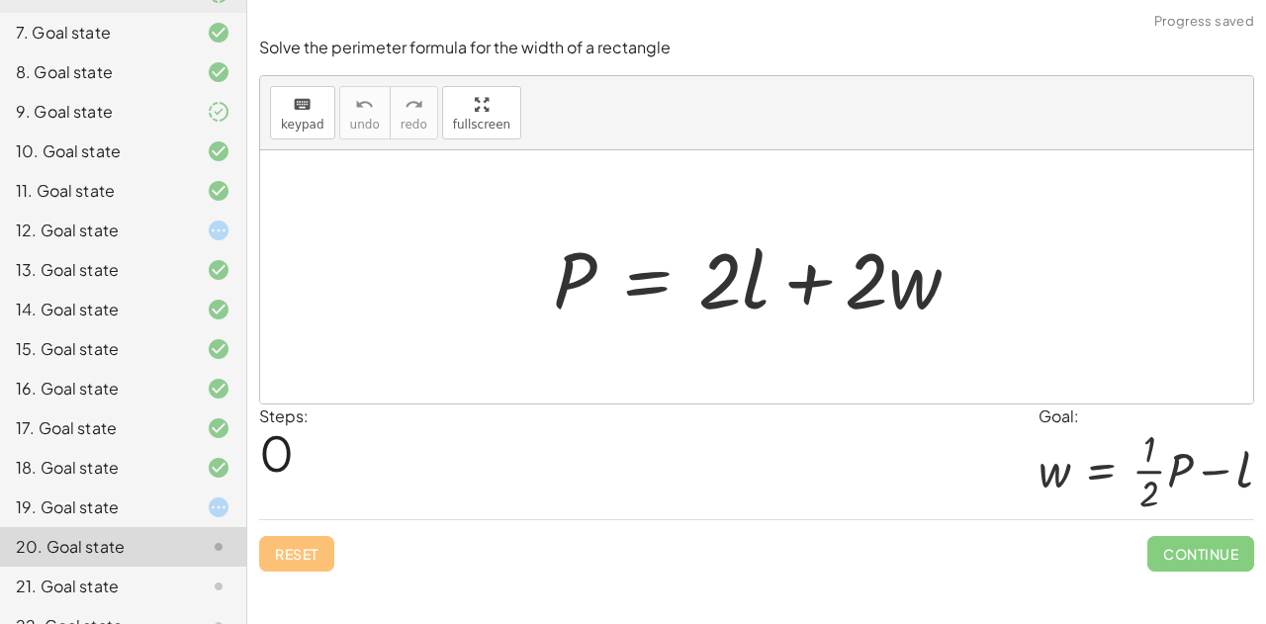
click at [121, 495] on div "19. Goal state" at bounding box center [95, 507] width 159 height 24
